Goal: Transaction & Acquisition: Purchase product/service

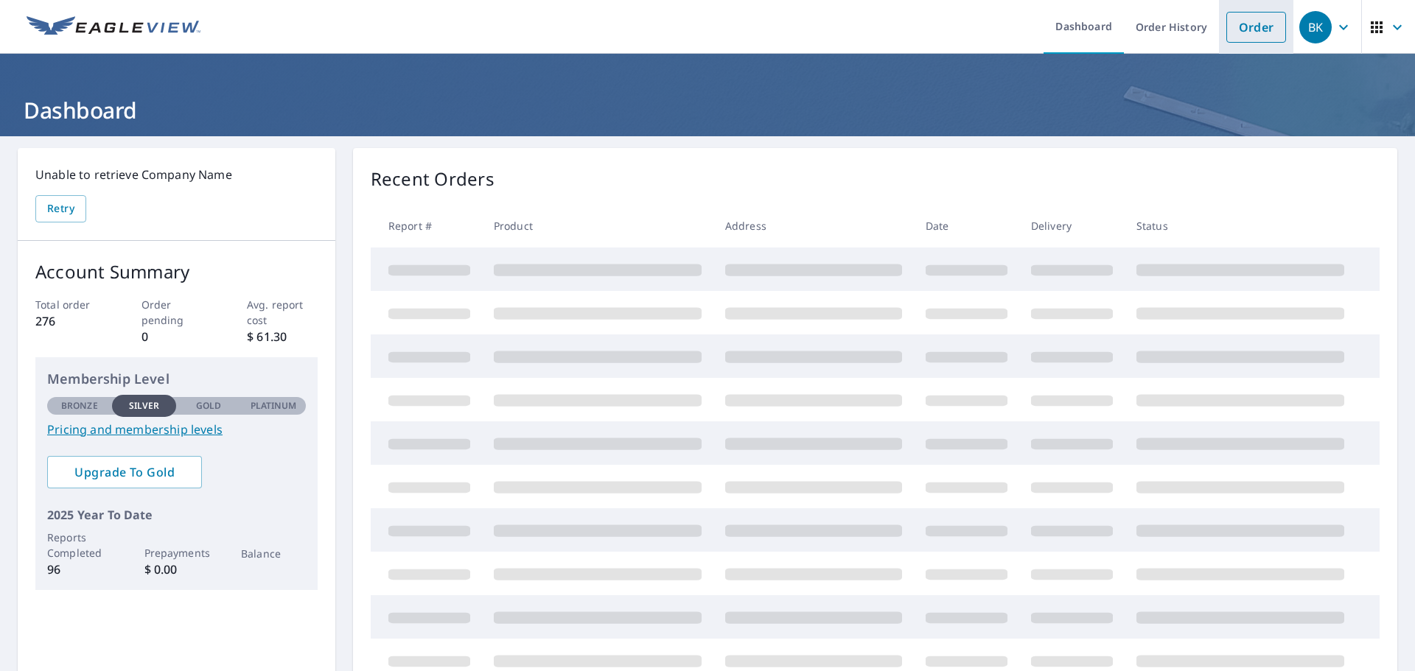
click at [1244, 22] on link "Order" at bounding box center [1256, 27] width 60 height 31
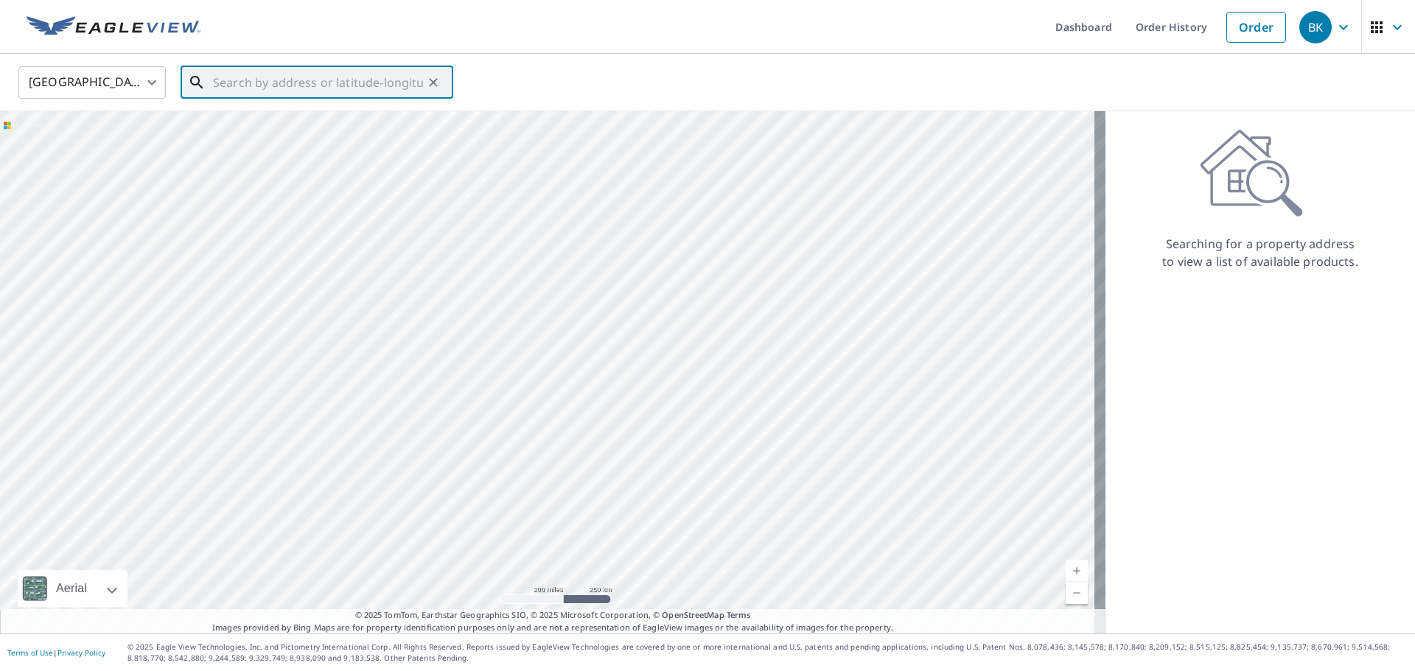
click at [248, 80] on input "text" at bounding box center [318, 82] width 210 height 41
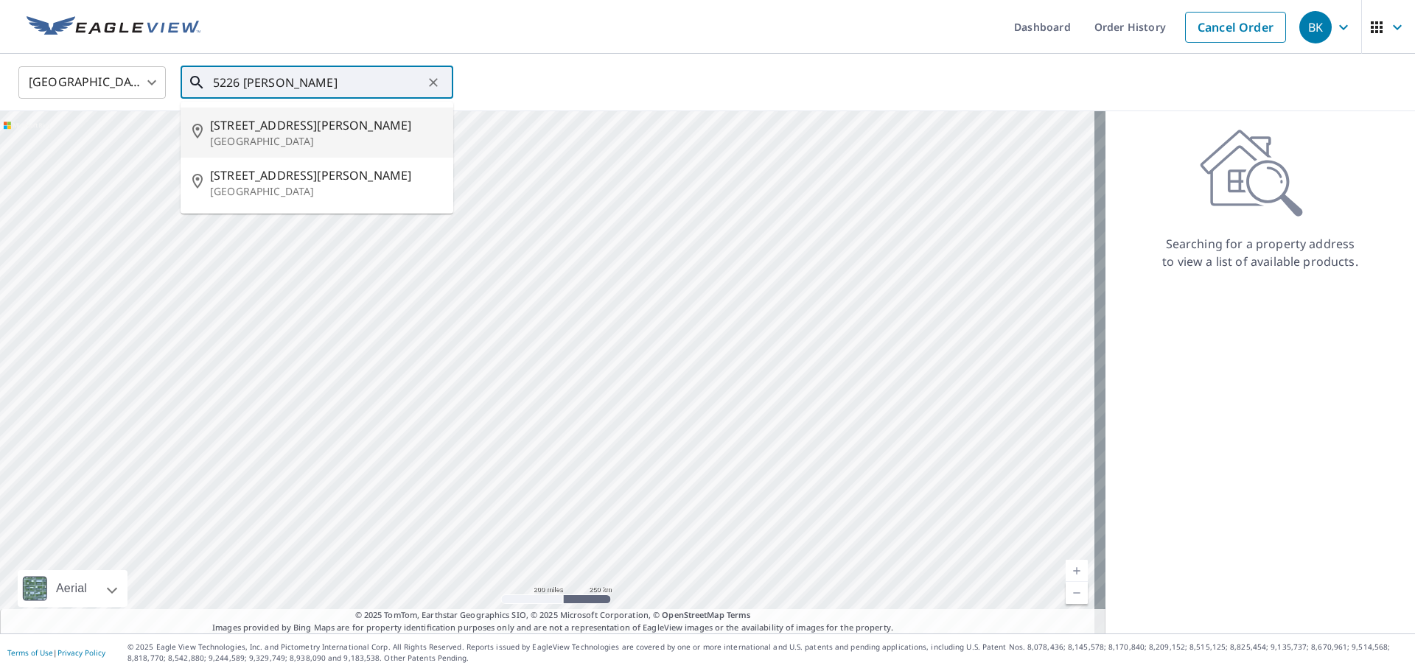
drag, startPoint x: 228, startPoint y: 133, endPoint x: 239, endPoint y: 132, distance: 10.3
click at [229, 133] on span "[STREET_ADDRESS][PERSON_NAME]" at bounding box center [325, 125] width 231 height 18
type input "[STREET_ADDRESS][PERSON_NAME]"
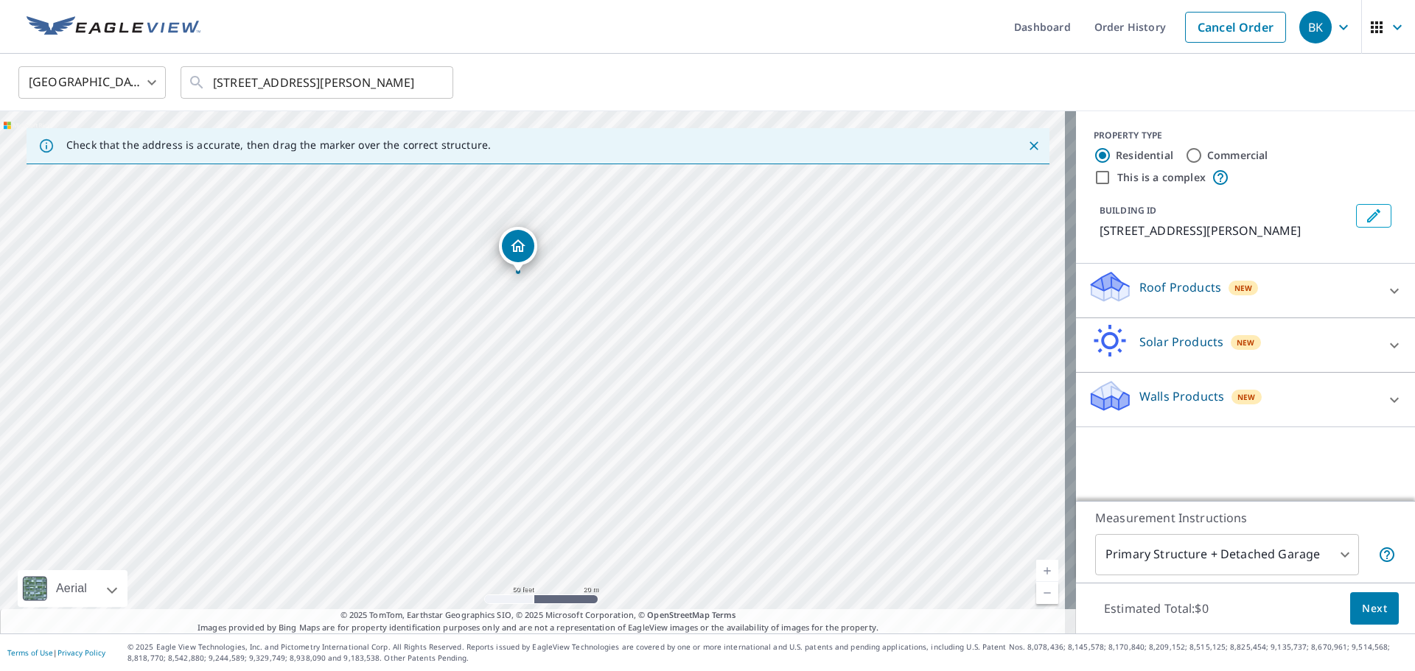
drag, startPoint x: 535, startPoint y: 361, endPoint x: 520, endPoint y: 263, distance: 99.1
click at [1387, 286] on icon at bounding box center [1394, 291] width 18 height 18
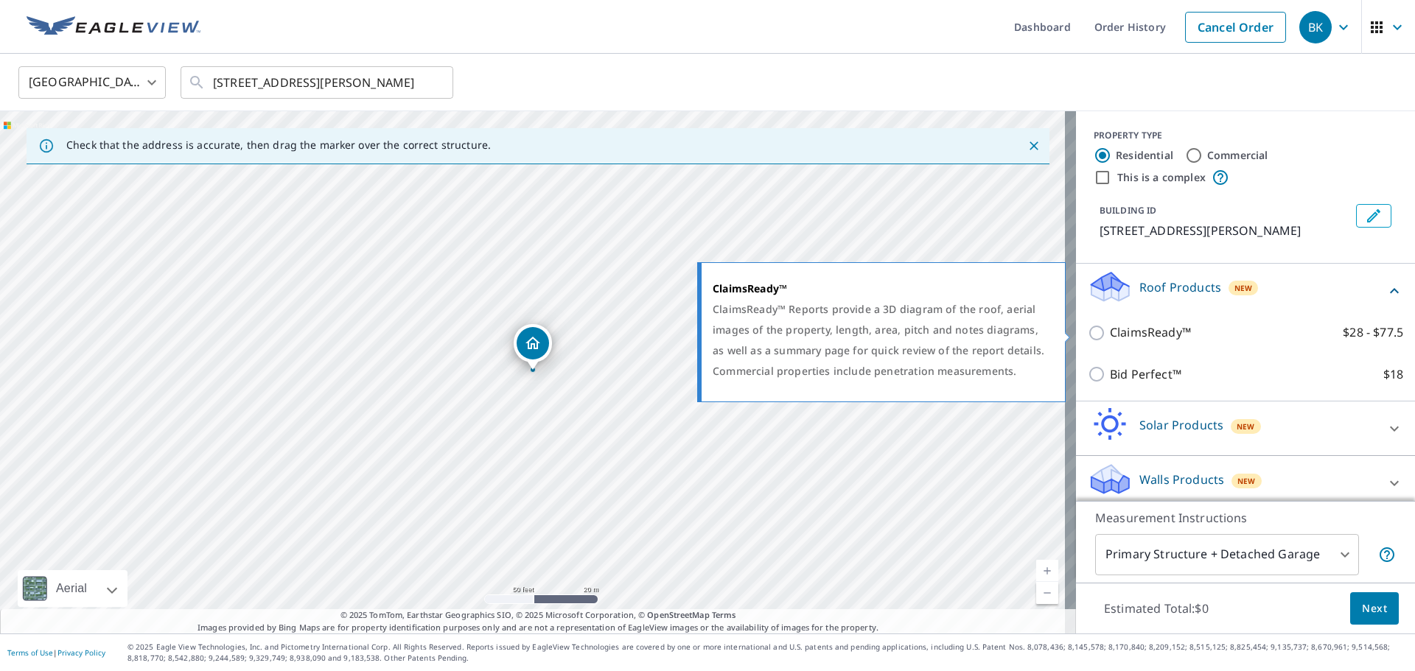
click at [1088, 330] on input "ClaimsReady™ $28 - $77.5" at bounding box center [1099, 333] width 22 height 18
checkbox input "true"
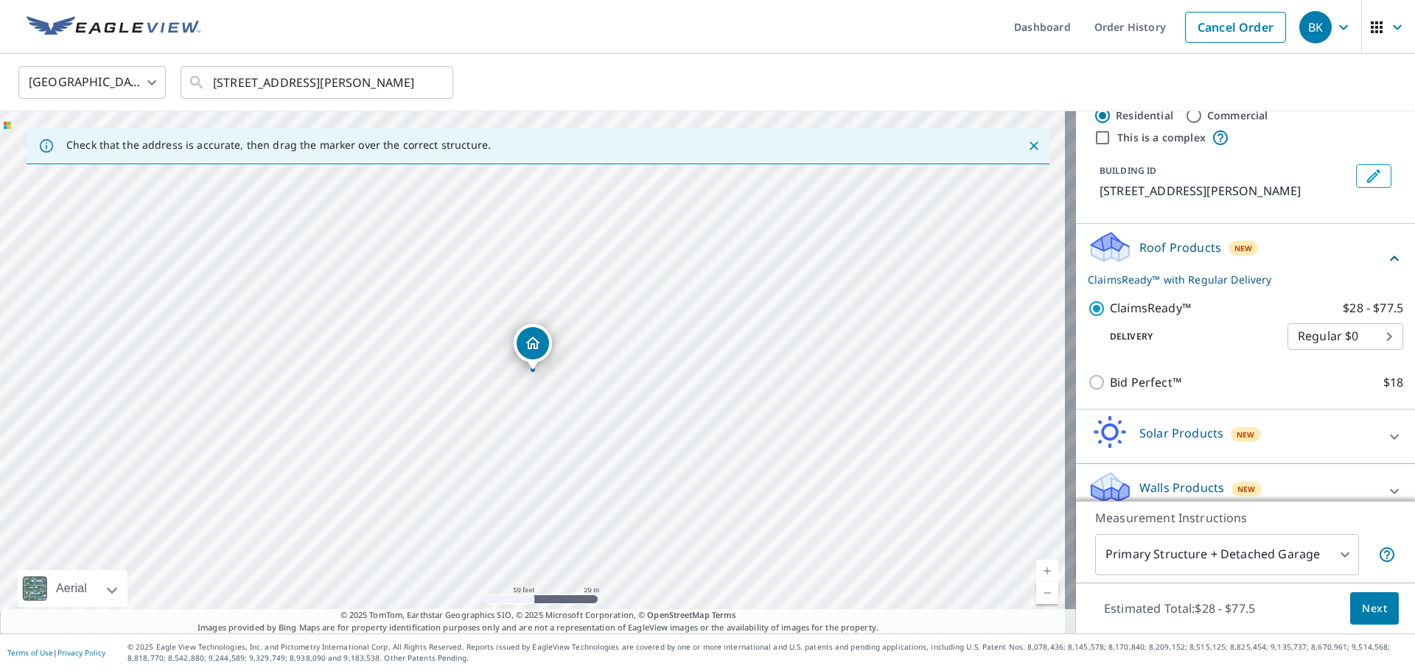
scroll to position [57, 0]
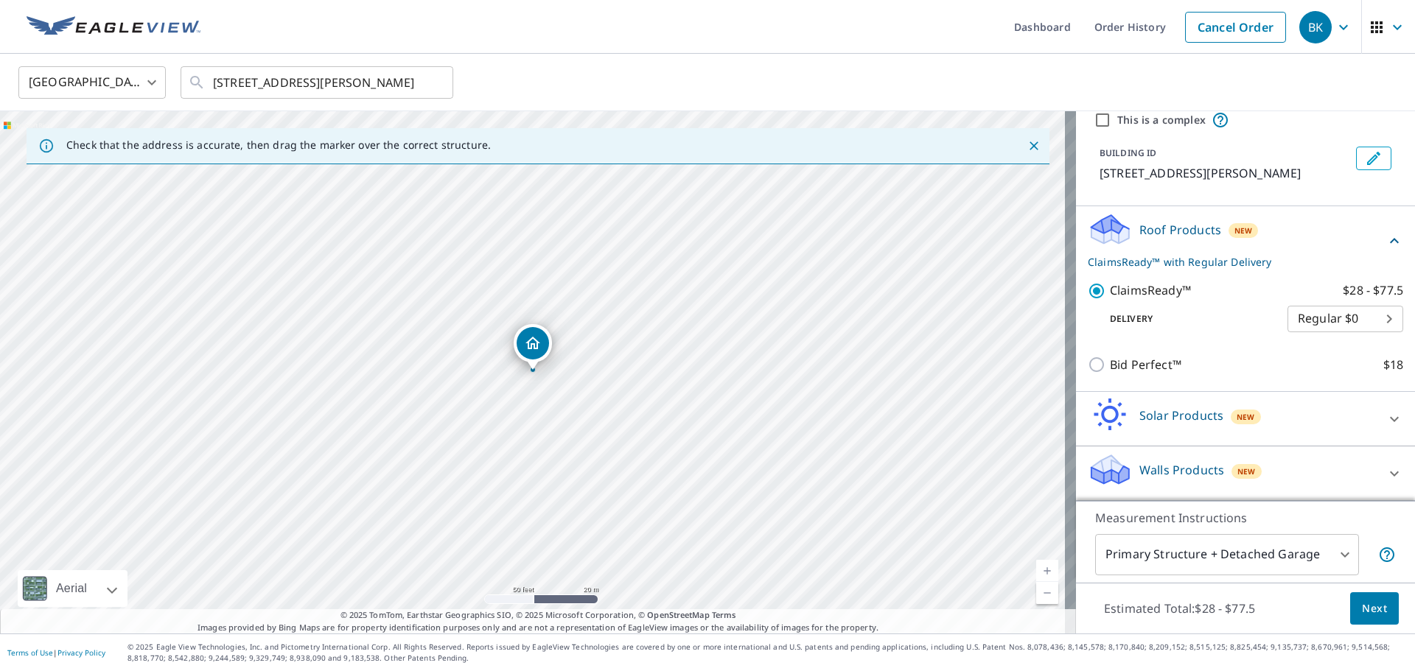
click at [1324, 546] on body "BK BK Dashboard Order History Cancel Order BK [GEOGRAPHIC_DATA] [GEOGRAPHIC_DAT…" at bounding box center [707, 335] width 1415 height 671
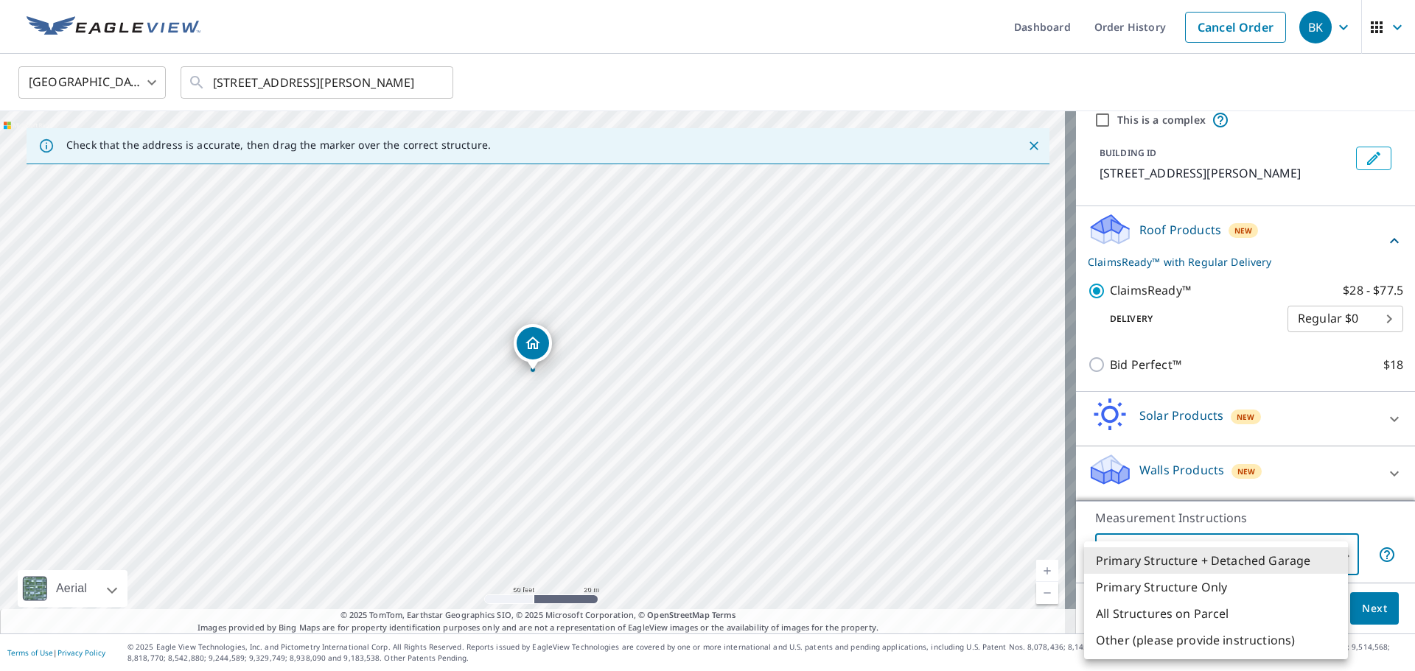
click at [1189, 582] on li "Primary Structure Only" at bounding box center [1216, 587] width 264 height 27
type input "2"
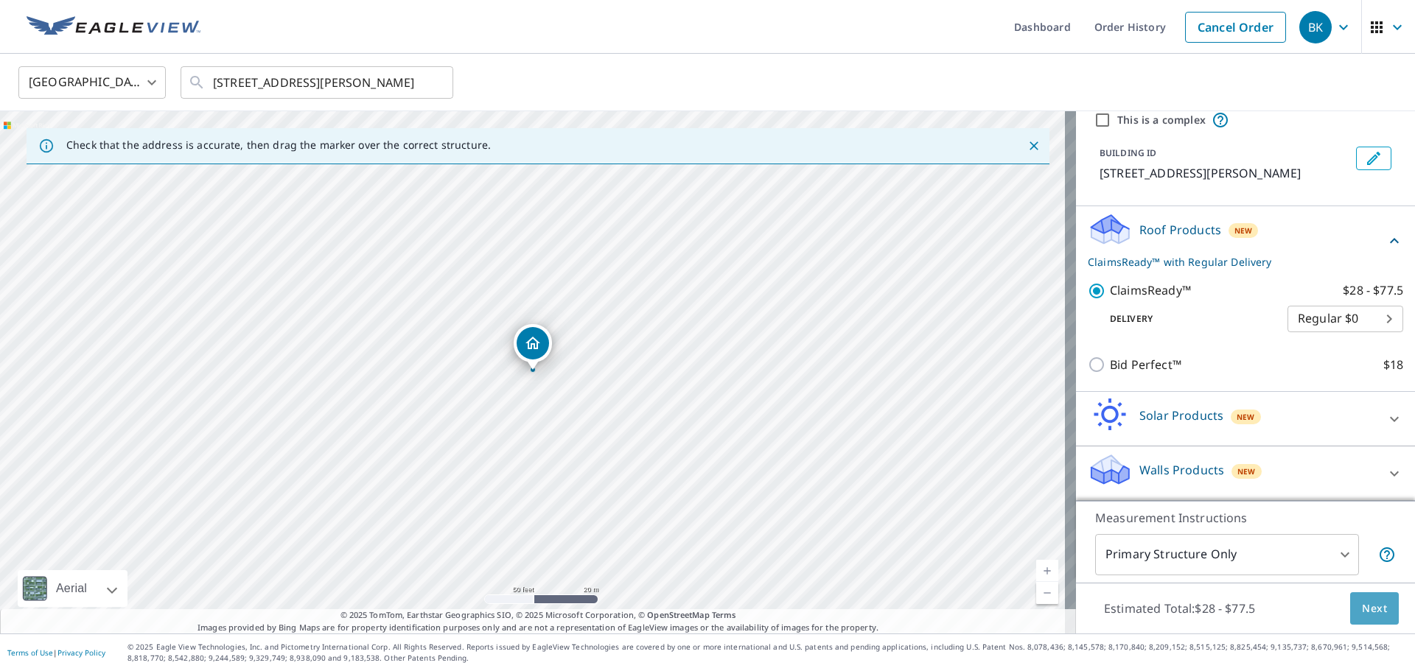
click at [1379, 606] on button "Next" at bounding box center [1374, 608] width 49 height 33
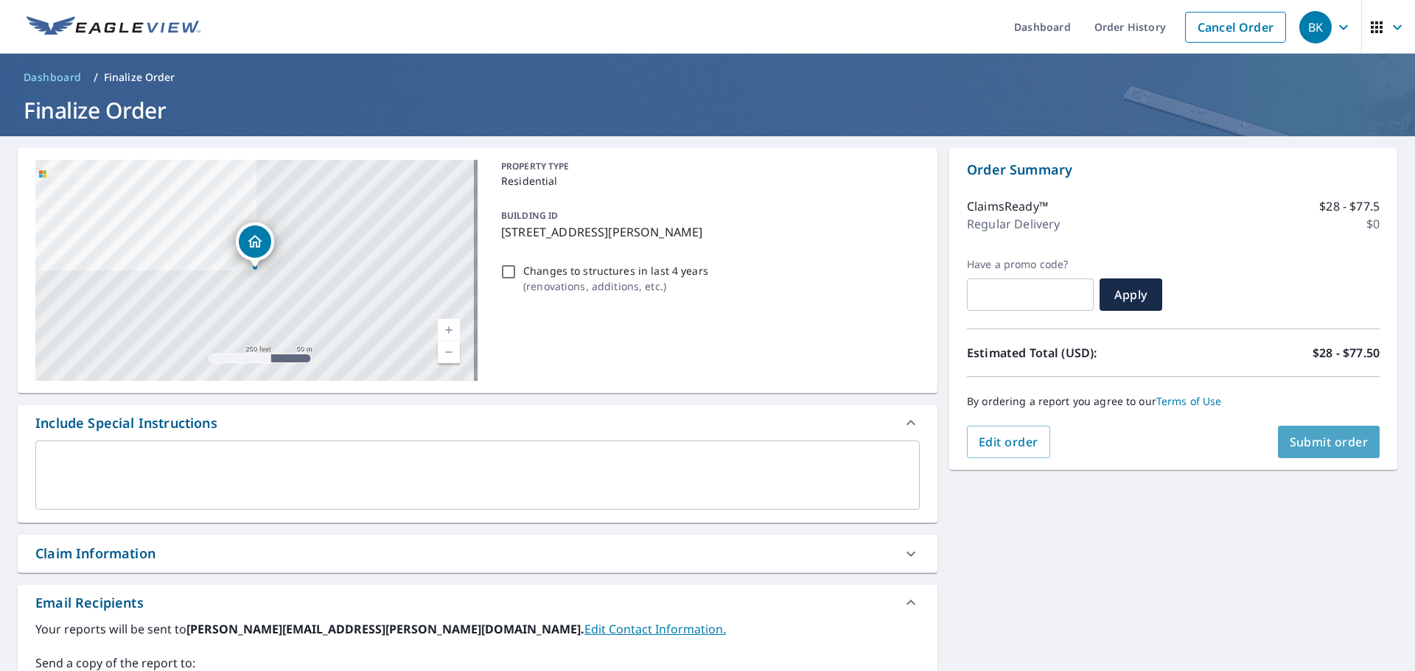
click at [1293, 445] on span "Submit order" at bounding box center [1329, 442] width 79 height 16
